Goal: Task Accomplishment & Management: Manage account settings

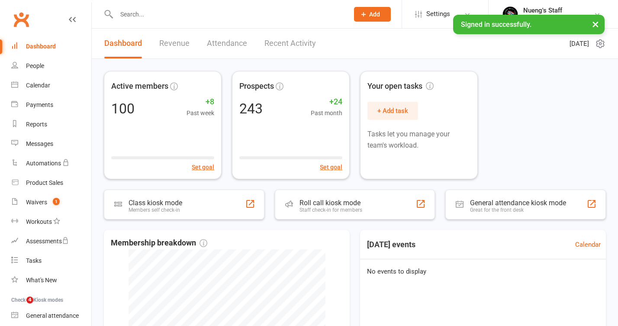
click at [266, 13] on input "text" at bounding box center [228, 14] width 229 height 12
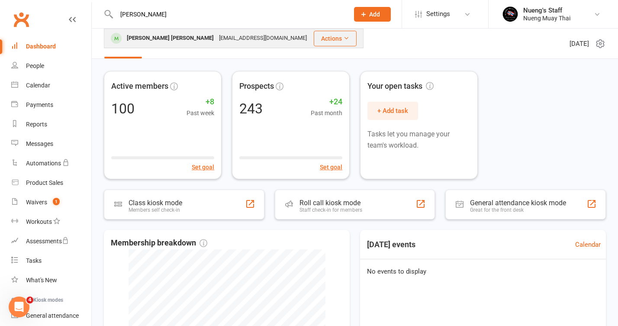
type input "[PERSON_NAME]"
click at [261, 33] on div "[EMAIL_ADDRESS][DOMAIN_NAME]" at bounding box center [262, 38] width 93 height 13
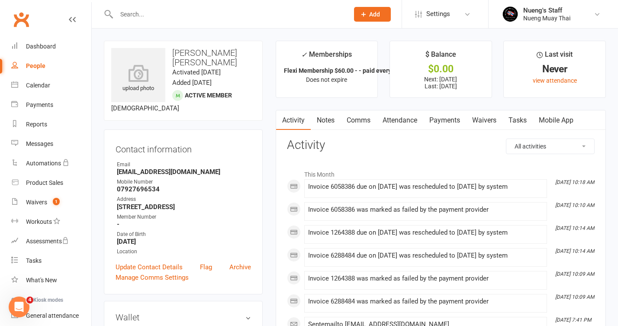
click at [438, 112] on link "Payments" at bounding box center [444, 120] width 43 height 20
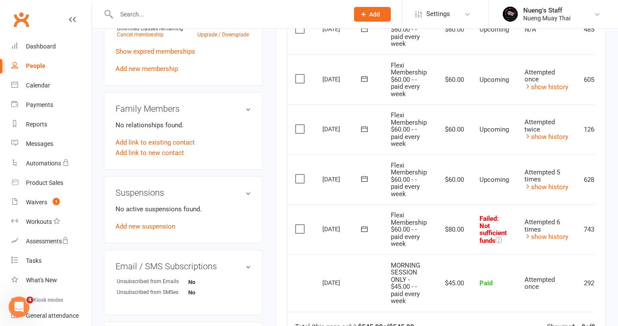
scroll to position [407, 0]
click at [560, 233] on link "show history" at bounding box center [546, 237] width 44 height 8
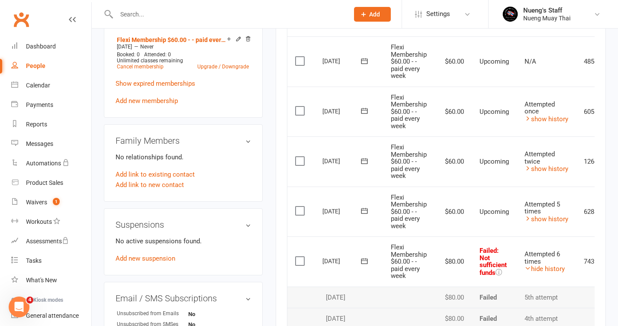
scroll to position [375, 0]
click at [554, 164] on link "show history" at bounding box center [546, 168] width 44 height 8
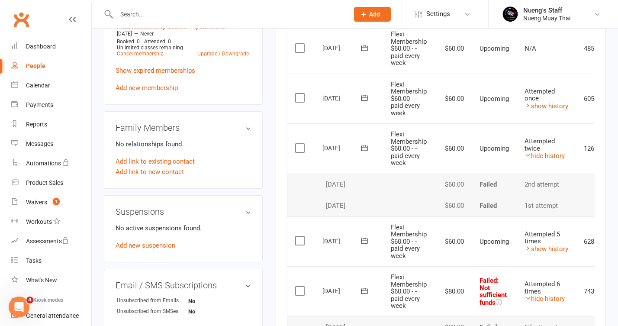
scroll to position [388, 0]
click at [544, 102] on link "show history" at bounding box center [546, 106] width 44 height 8
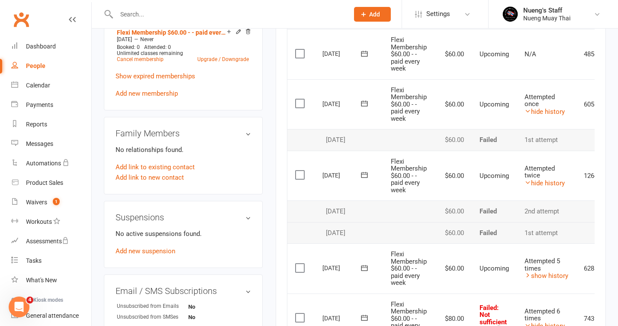
scroll to position [381, 0]
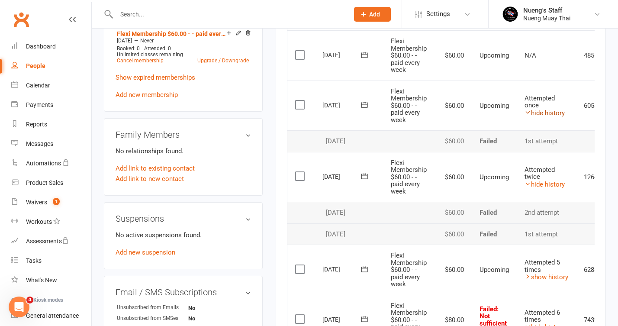
click at [544, 109] on link "hide history" at bounding box center [544, 113] width 40 height 8
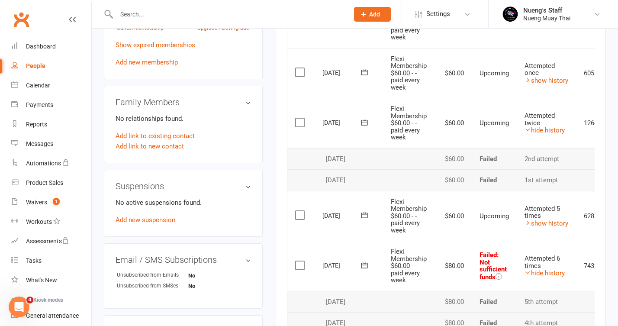
scroll to position [414, 0]
click at [539, 219] on td "Attempted 5 times show history" at bounding box center [546, 215] width 59 height 50
click at [539, 219] on link "show history" at bounding box center [546, 223] width 44 height 8
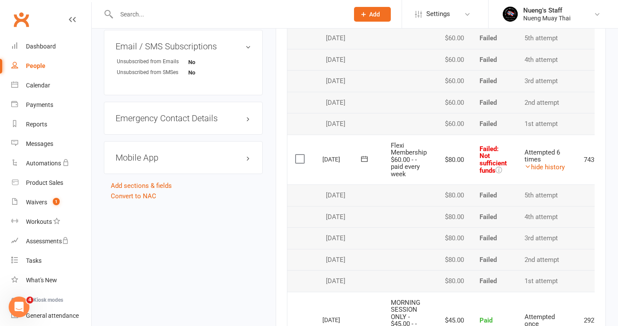
scroll to position [627, 0]
click at [542, 163] on link "hide history" at bounding box center [544, 167] width 40 height 8
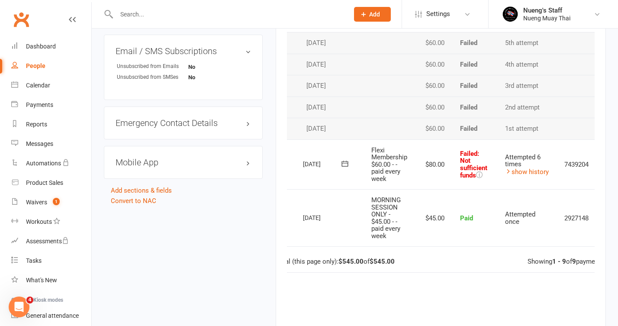
scroll to position [631, 0]
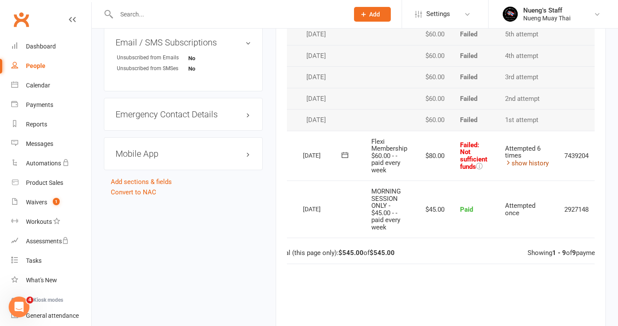
click at [533, 159] on link "show history" at bounding box center [527, 163] width 44 height 8
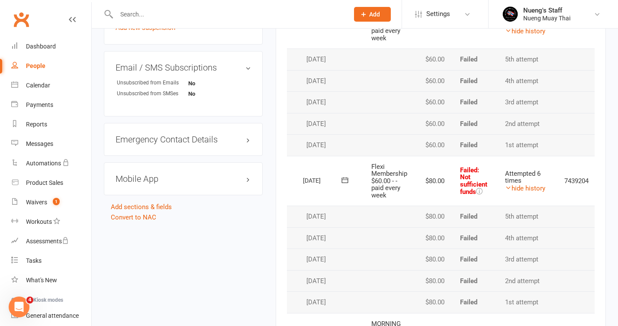
scroll to position [600, 0]
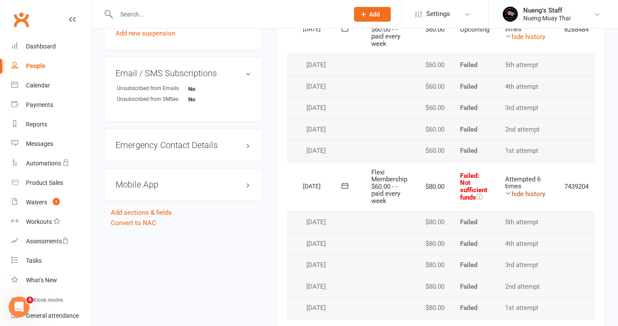
click at [523, 190] on link "hide history" at bounding box center [525, 194] width 40 height 8
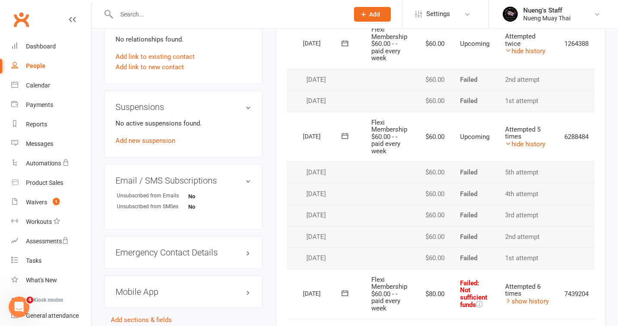
scroll to position [470, 0]
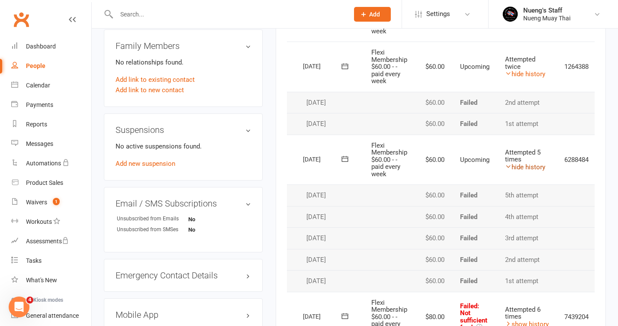
click at [514, 163] on link "hide history" at bounding box center [525, 167] width 40 height 8
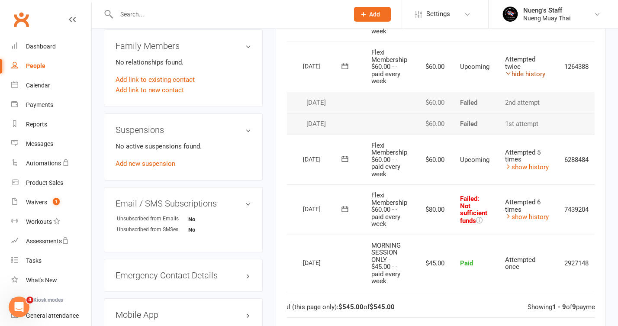
click at [526, 70] on link "hide history" at bounding box center [525, 74] width 40 height 8
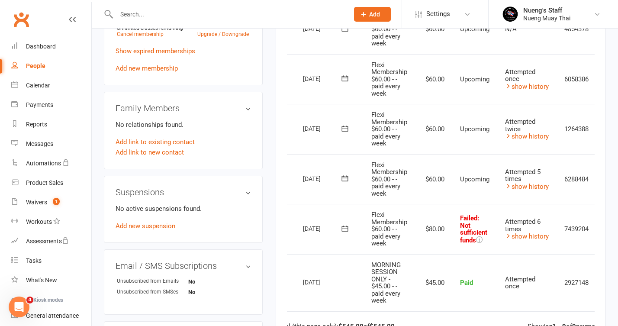
scroll to position [410, 0]
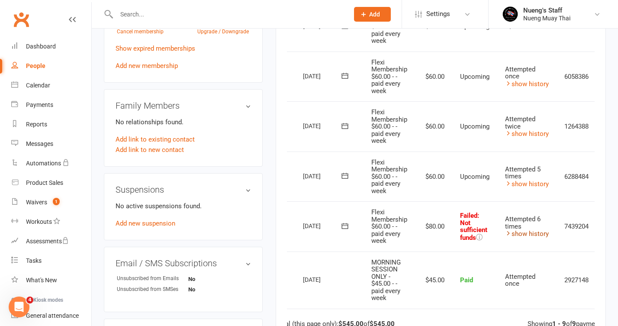
click at [517, 230] on link "show history" at bounding box center [527, 234] width 44 height 8
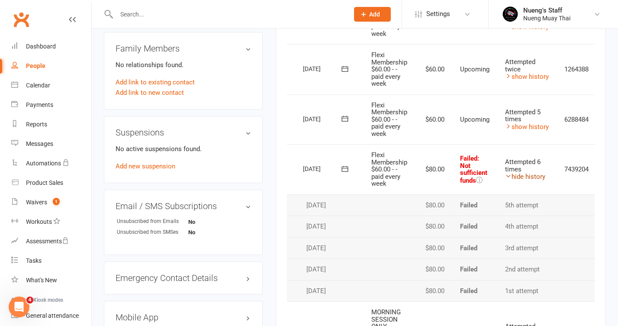
scroll to position [470, 0]
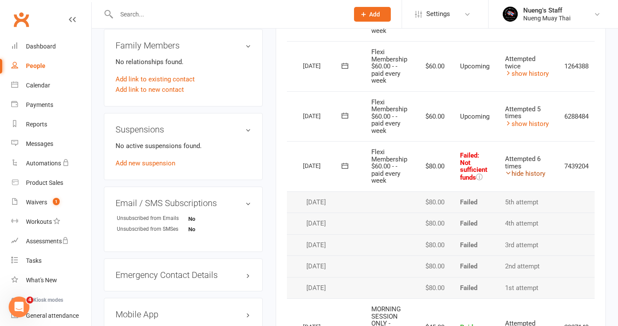
click at [528, 170] on link "hide history" at bounding box center [525, 174] width 40 height 8
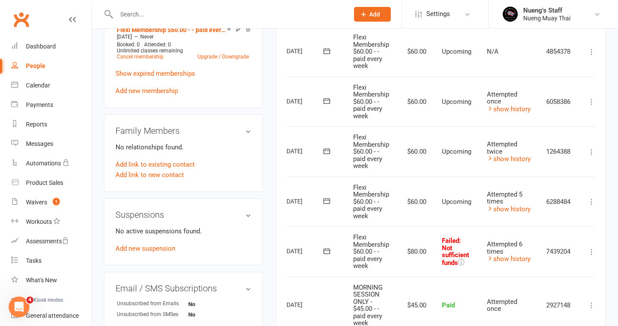
scroll to position [0, 42]
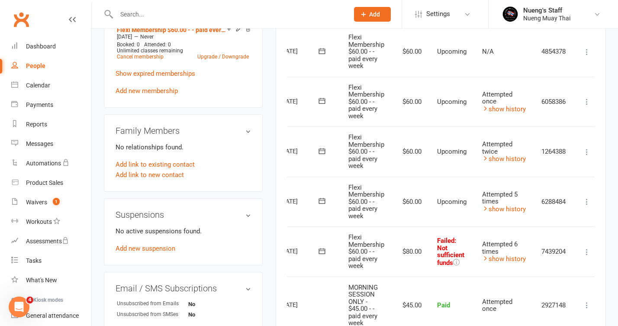
click at [585, 97] on icon at bounding box center [586, 101] width 9 height 9
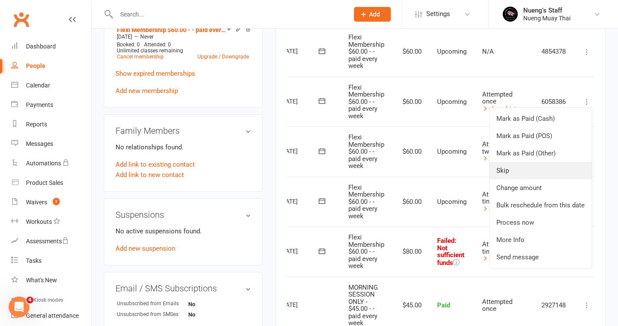
click at [523, 169] on link "Skip" at bounding box center [540, 170] width 102 height 17
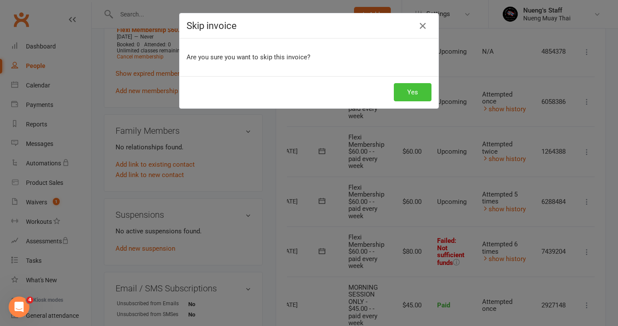
click at [423, 88] on button "Yes" at bounding box center [413, 92] width 38 height 18
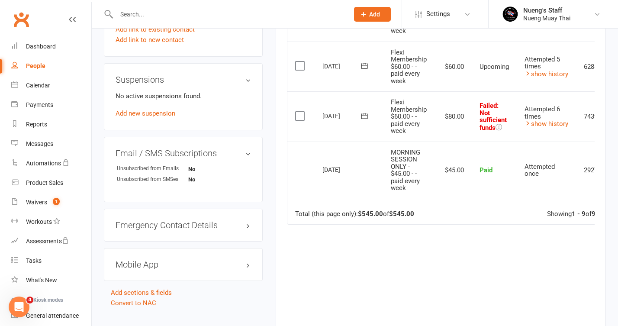
scroll to position [555, 0]
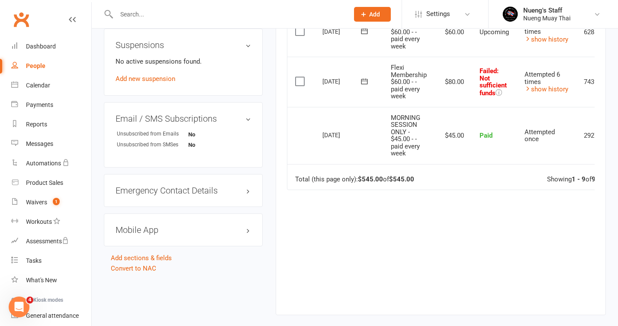
click at [74, 22] on icon at bounding box center [72, 19] width 7 height 7
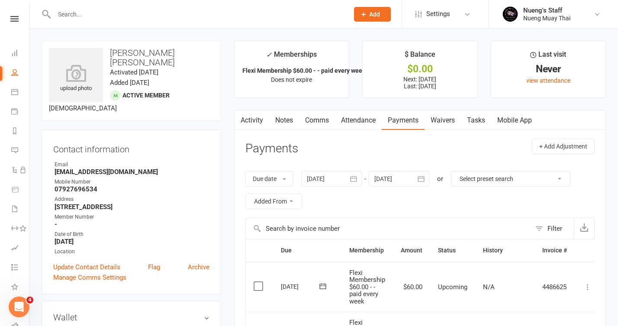
scroll to position [0, 0]
click at [342, 173] on div at bounding box center [331, 179] width 61 height 16
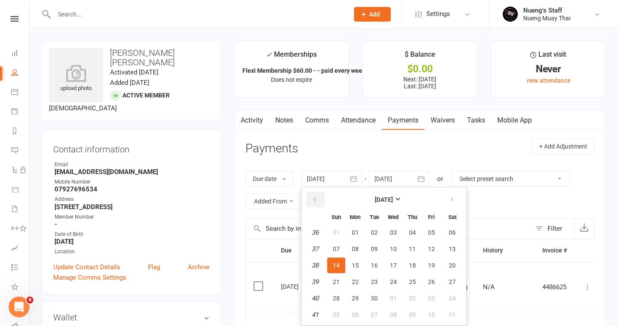
click at [313, 201] on button "button" at bounding box center [315, 200] width 19 height 16
click at [331, 245] on button "03" at bounding box center [336, 249] width 18 height 16
type input "[DATE]"
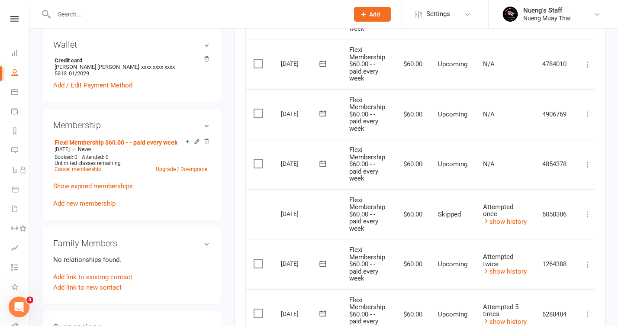
scroll to position [272, 0]
click at [95, 167] on link "Cancel membership" at bounding box center [78, 170] width 47 height 6
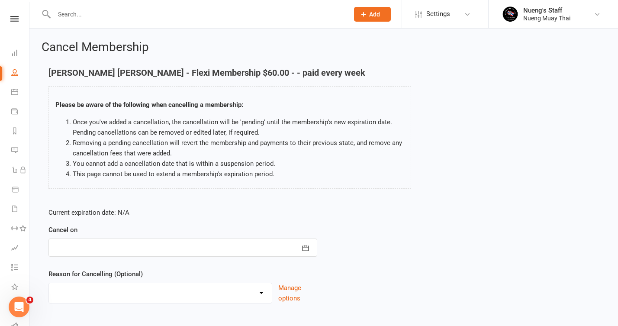
click at [231, 253] on div at bounding box center [182, 247] width 269 height 18
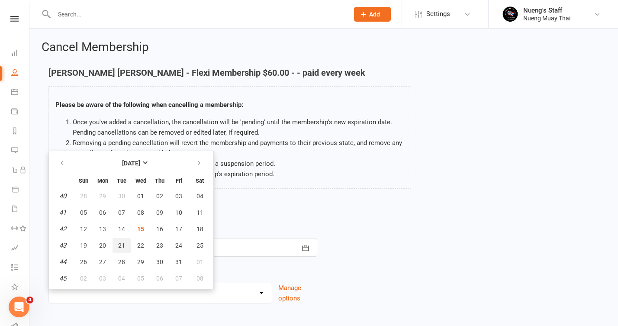
click at [120, 247] on span "21" at bounding box center [121, 245] width 7 height 7
type input "[DATE]"
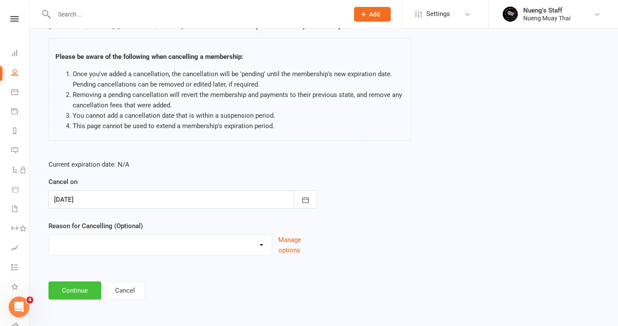
scroll to position [55, 0]
click at [86, 281] on button "Continue" at bounding box center [74, 290] width 53 height 18
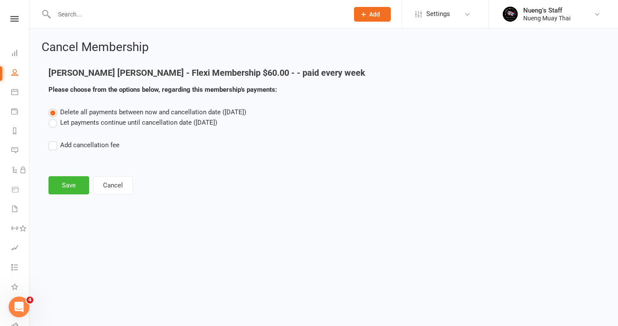
click at [155, 124] on label "Let payments continue until cancellation date ([DATE])" at bounding box center [132, 122] width 169 height 10
click at [54, 117] on input "Let payments continue until cancellation date ([DATE])" at bounding box center [51, 117] width 6 height 0
click at [155, 111] on span "Delete all payments between now and cancellation date ([DATE])" at bounding box center [153, 112] width 186 height 8
click at [54, 107] on input "Delete all payments between now and cancellation date ([DATE])" at bounding box center [51, 107] width 6 height 0
click at [73, 182] on button "Save" at bounding box center [68, 185] width 41 height 18
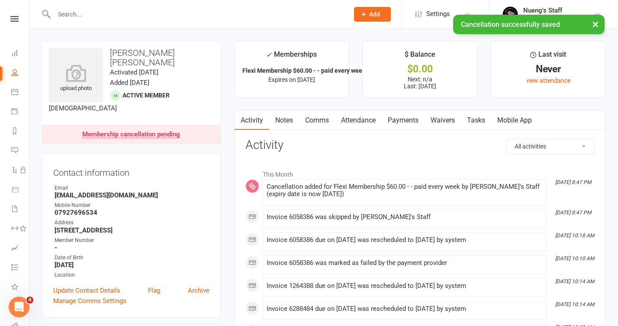
click at [409, 122] on link "Payments" at bounding box center [403, 120] width 43 height 20
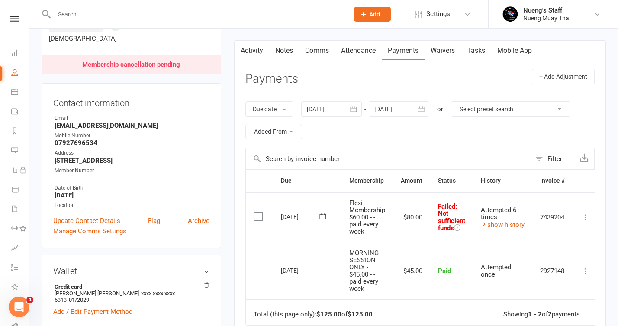
scroll to position [37, 0]
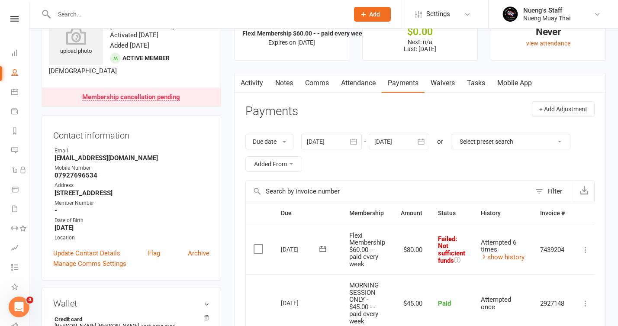
click at [389, 138] on div at bounding box center [399, 142] width 61 height 16
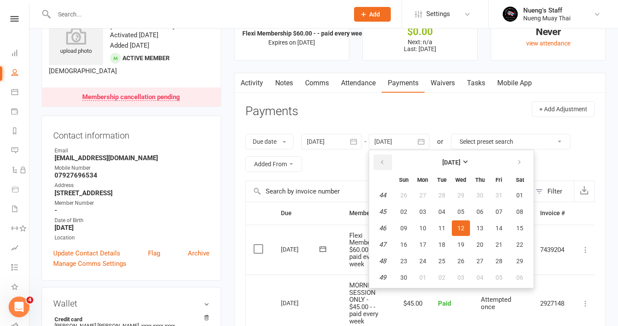
click at [381, 161] on icon "button" at bounding box center [382, 162] width 6 height 7
click at [477, 246] on button "23" at bounding box center [480, 245] width 18 height 16
type input "[DATE]"
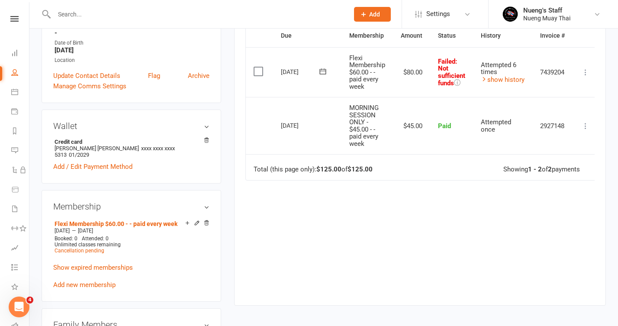
scroll to position [212, 0]
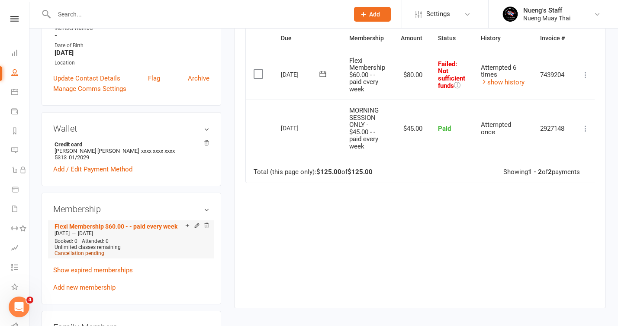
click at [73, 250] on span "Cancellation pending" at bounding box center [80, 253] width 50 height 6
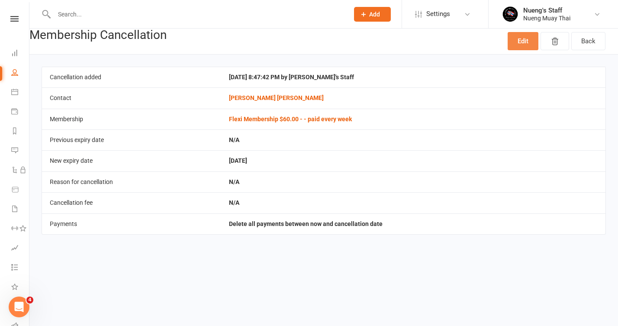
click at [522, 42] on link "Edit" at bounding box center [522, 41] width 31 height 18
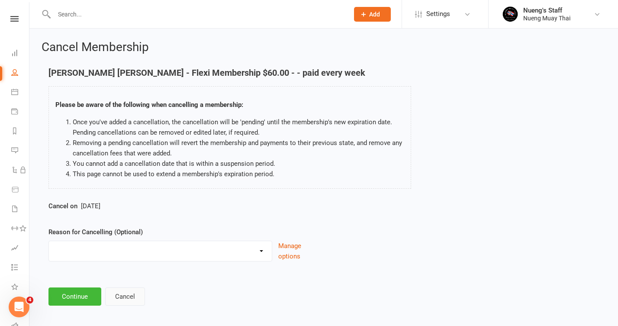
click at [129, 290] on button "Cancel" at bounding box center [125, 296] width 40 height 18
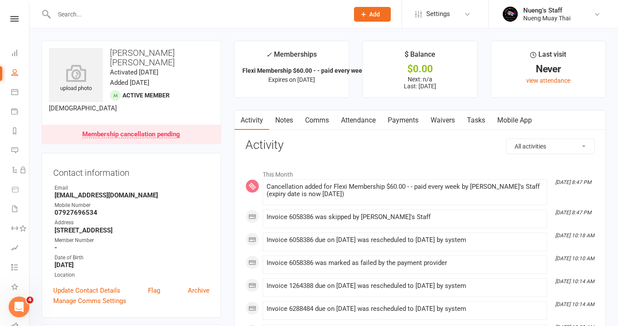
click at [396, 121] on link "Payments" at bounding box center [403, 120] width 43 height 20
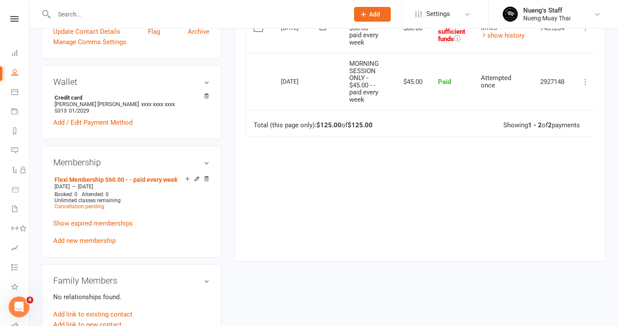
scroll to position [305, 0]
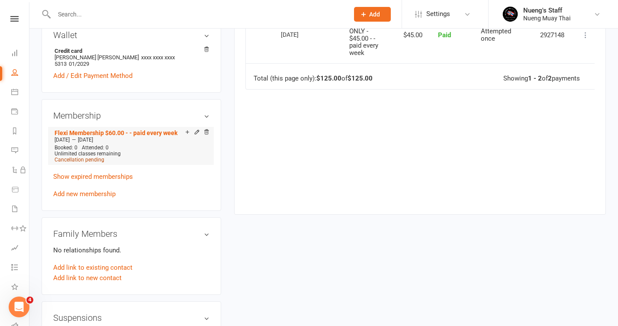
click at [93, 157] on span "Cancellation pending" at bounding box center [80, 160] width 50 height 6
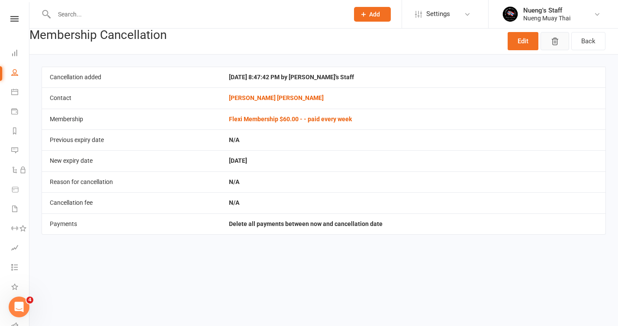
click at [560, 42] on button "button" at bounding box center [554, 41] width 29 height 18
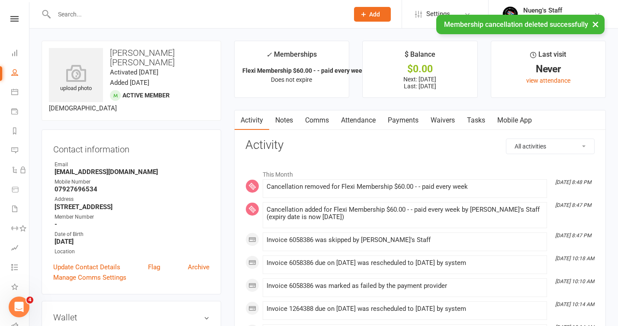
click at [409, 116] on link "Payments" at bounding box center [403, 120] width 43 height 20
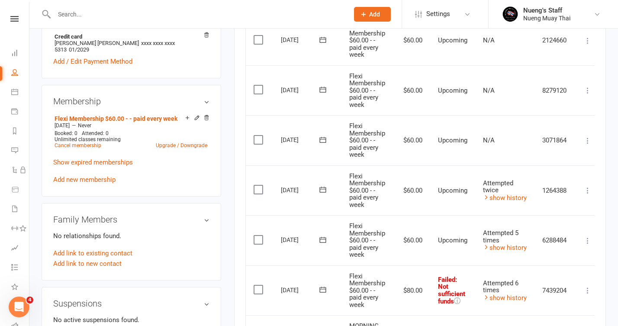
scroll to position [336, 0]
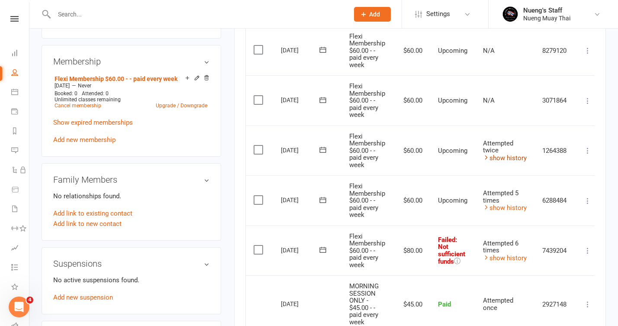
click at [518, 154] on link "show history" at bounding box center [505, 158] width 44 height 8
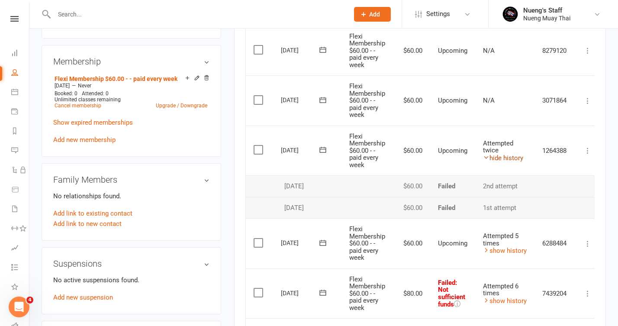
click at [513, 154] on link "hide history" at bounding box center [503, 158] width 40 height 8
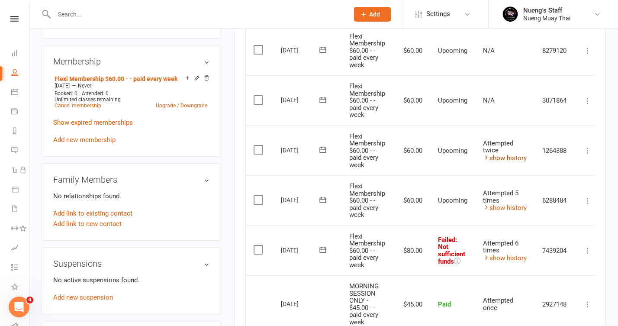
click at [511, 154] on link "show history" at bounding box center [505, 158] width 44 height 8
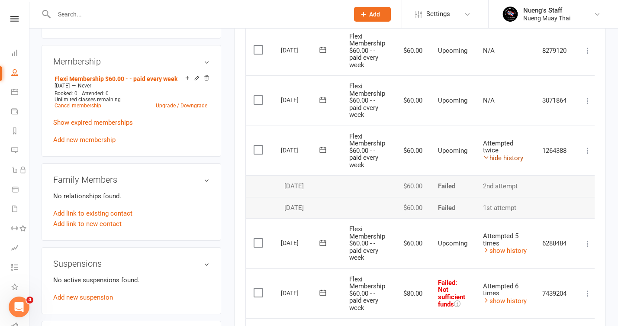
click at [510, 154] on link "hide history" at bounding box center [503, 158] width 40 height 8
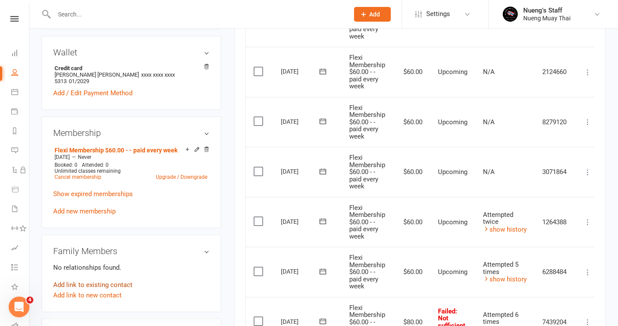
scroll to position [266, 0]
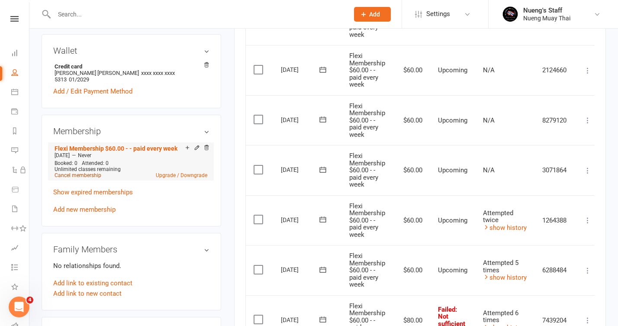
click at [85, 172] on link "Cancel membership" at bounding box center [78, 175] width 47 height 6
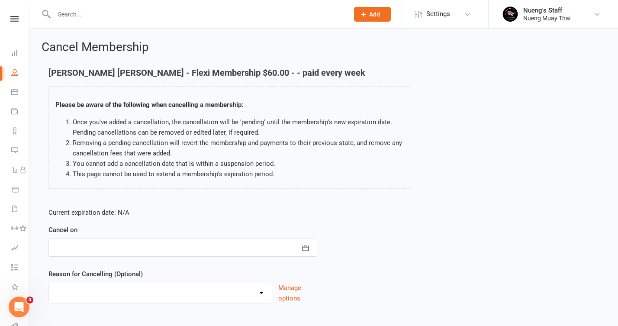
click at [259, 254] on div at bounding box center [182, 247] width 269 height 18
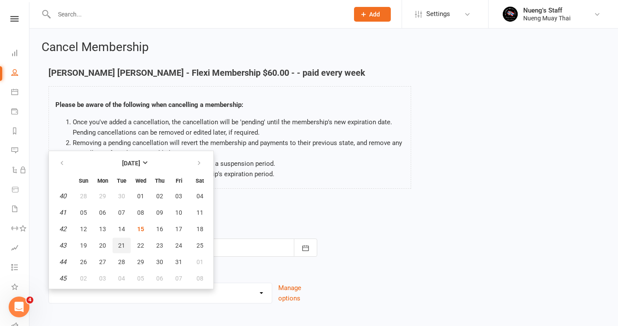
click at [117, 246] on button "21" at bounding box center [121, 245] width 18 height 16
type input "[DATE]"
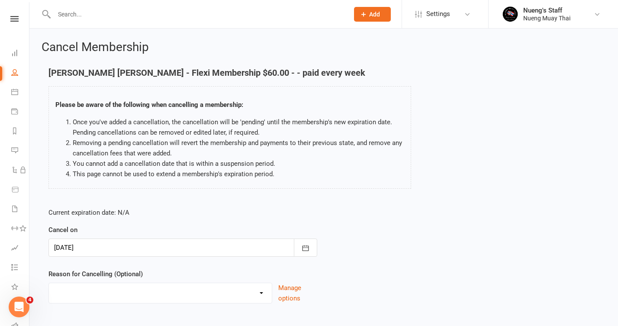
scroll to position [32, 0]
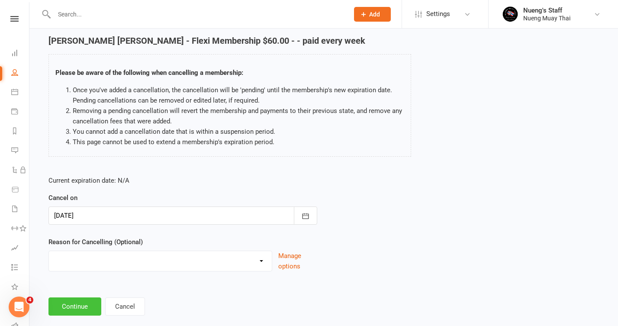
click at [74, 307] on button "Continue" at bounding box center [74, 306] width 53 height 18
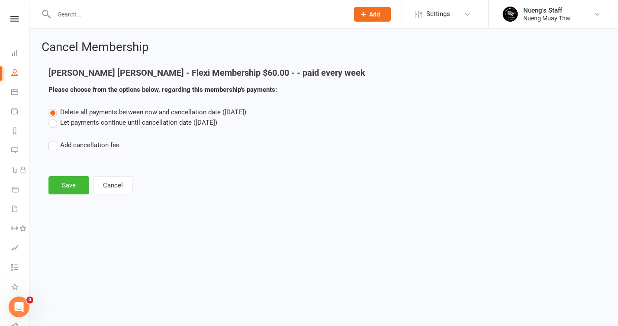
click at [171, 122] on label "Let payments continue until cancellation date ([DATE])" at bounding box center [132, 122] width 169 height 10
click at [54, 117] on input "Let payments continue until cancellation date ([DATE])" at bounding box center [51, 117] width 6 height 0
click at [62, 189] on button "Save" at bounding box center [68, 185] width 41 height 18
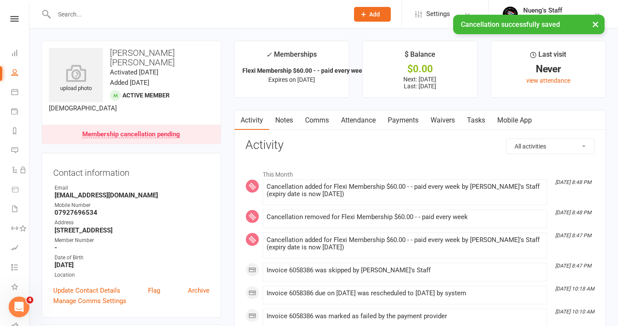
click at [420, 123] on link "Payments" at bounding box center [403, 120] width 43 height 20
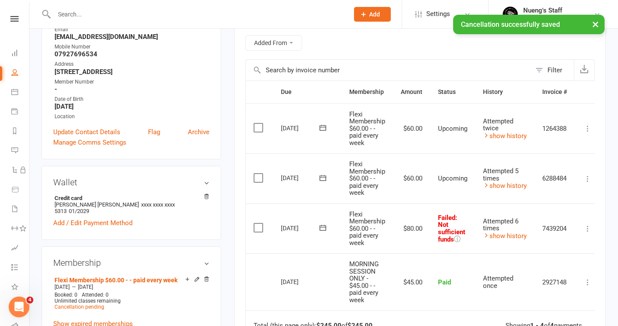
scroll to position [46, 0]
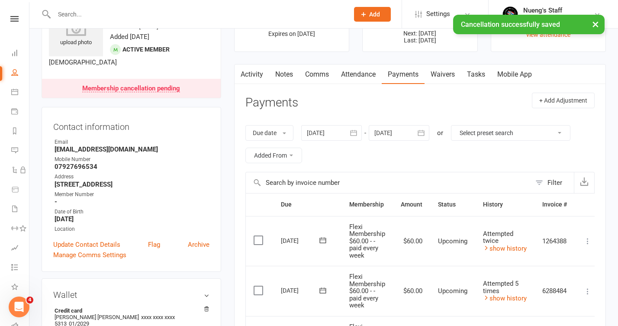
click at [389, 134] on div at bounding box center [399, 133] width 61 height 16
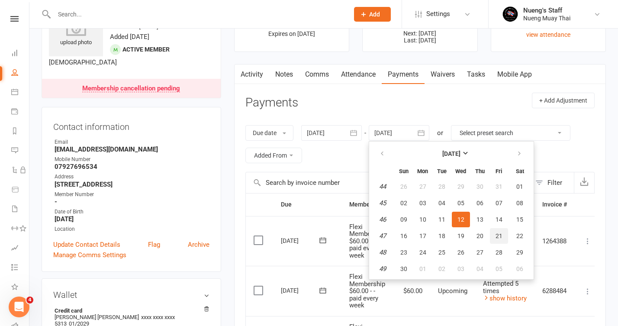
click at [492, 237] on button "21" at bounding box center [499, 236] width 18 height 16
type input "[DATE]"
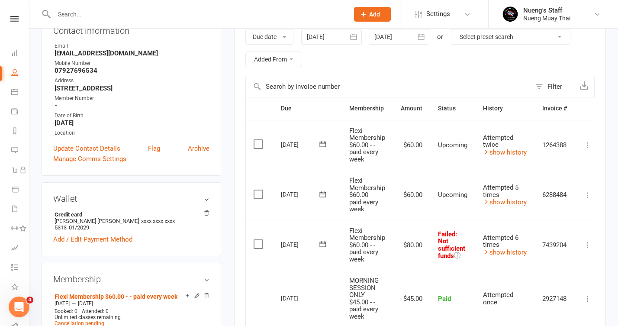
scroll to position [143, 0]
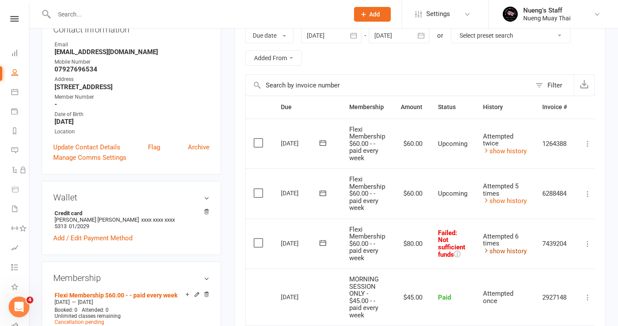
click at [504, 247] on link "show history" at bounding box center [505, 251] width 44 height 8
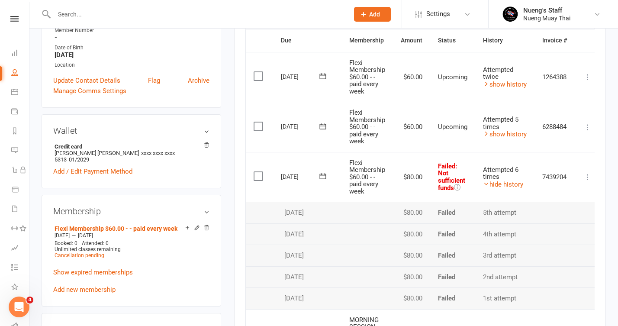
scroll to position [213, 0]
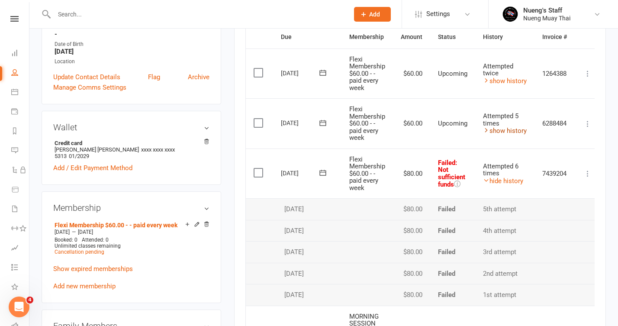
click at [518, 127] on link "show history" at bounding box center [505, 131] width 44 height 8
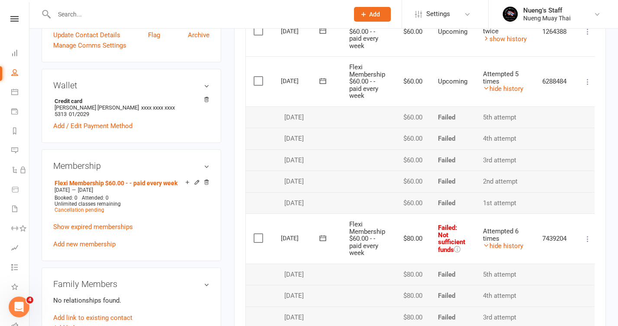
scroll to position [248, 0]
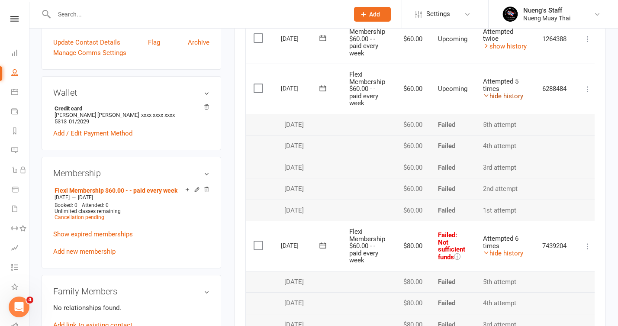
click at [505, 92] on link "hide history" at bounding box center [503, 96] width 40 height 8
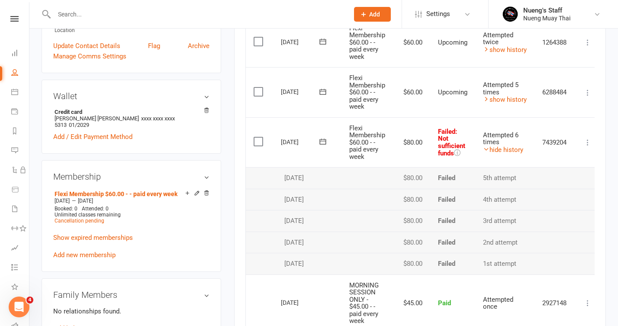
scroll to position [245, 0]
click at [586, 278] on td "Refund More Info Send message" at bounding box center [587, 301] width 26 height 57
